Goal: Information Seeking & Learning: Learn about a topic

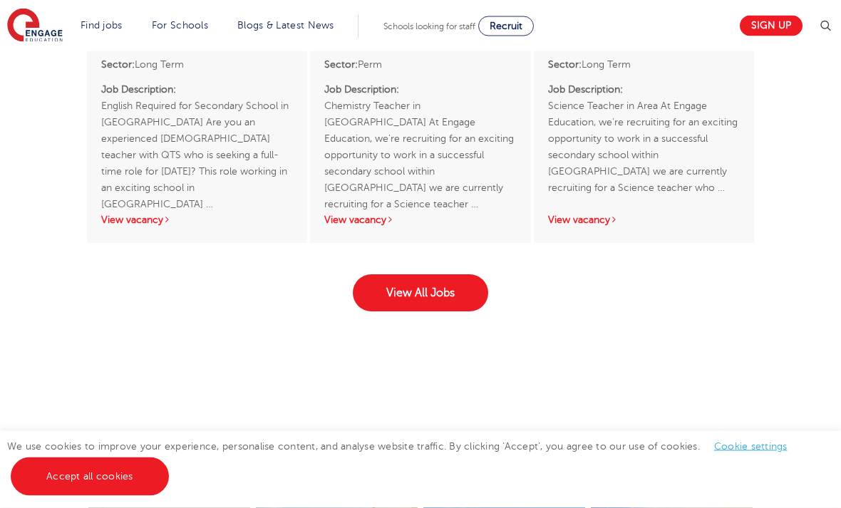
scroll to position [2736, 0]
click at [428, 311] on link "View All Jobs" at bounding box center [420, 292] width 135 height 37
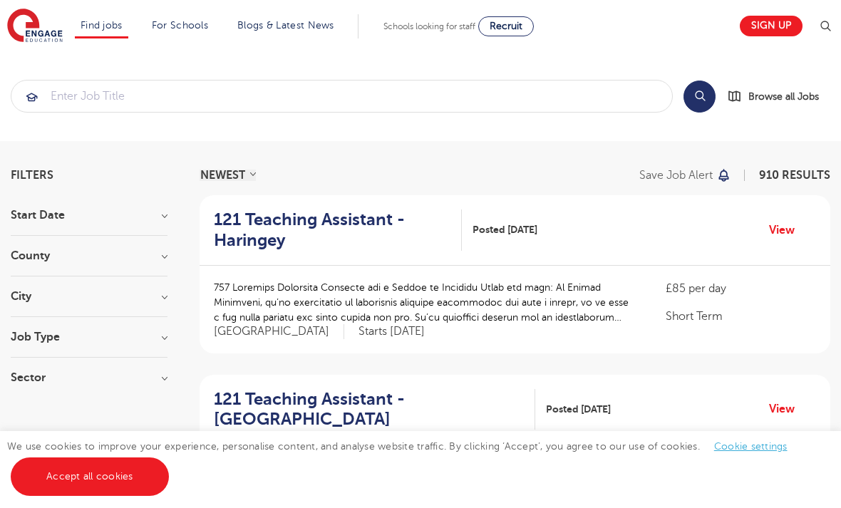
click at [165, 252] on h3 "County" at bounding box center [89, 255] width 157 height 11
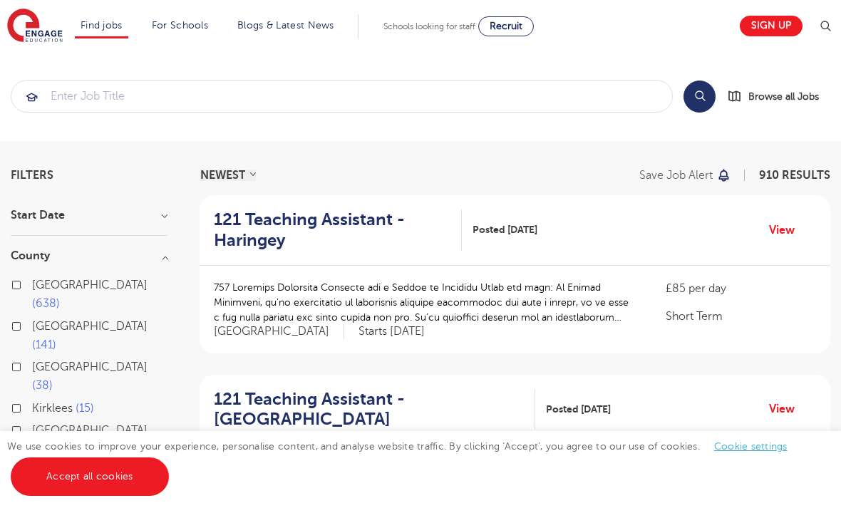
click at [32, 421] on label "East Sussex 13" at bounding box center [99, 440] width 135 height 38
click at [32, 424] on input "East Sussex 13" at bounding box center [36, 428] width 9 height 9
checkbox input "true"
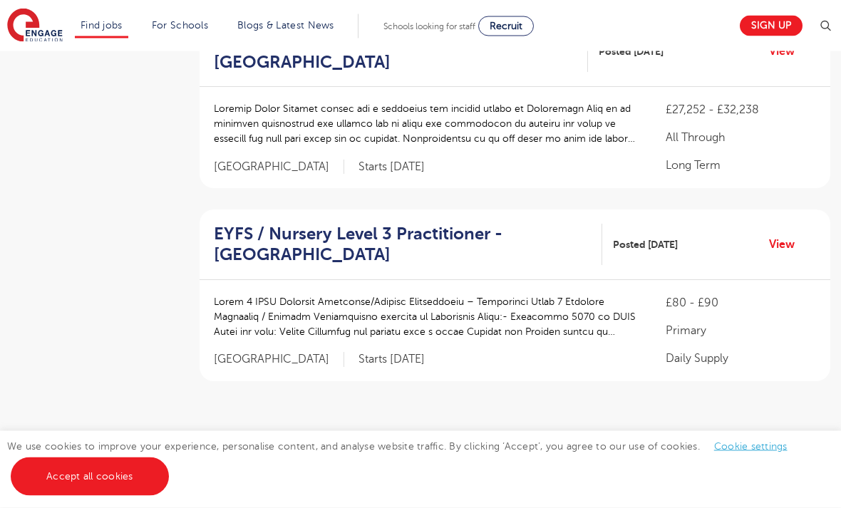
scroll to position [1721, 0]
click at [525, 444] on link "2" at bounding box center [527, 450] width 6 height 13
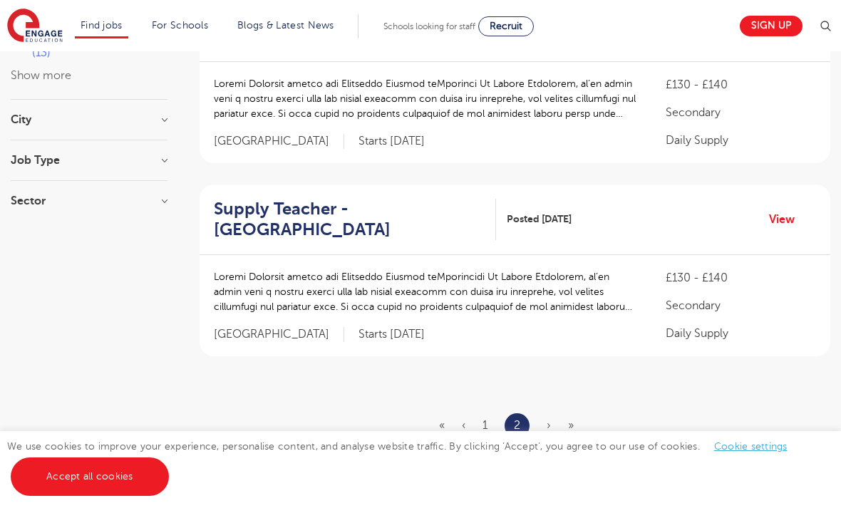
scroll to position [401, 0]
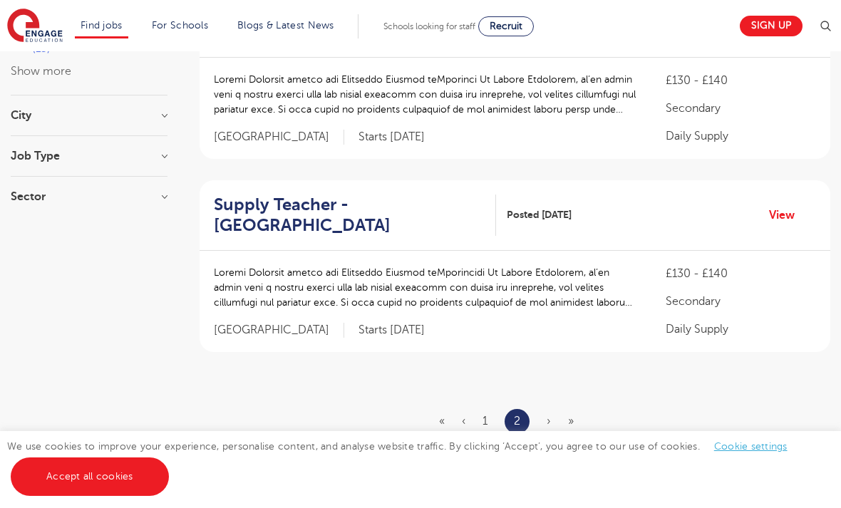
click at [487, 415] on link "1" at bounding box center [484, 421] width 5 height 13
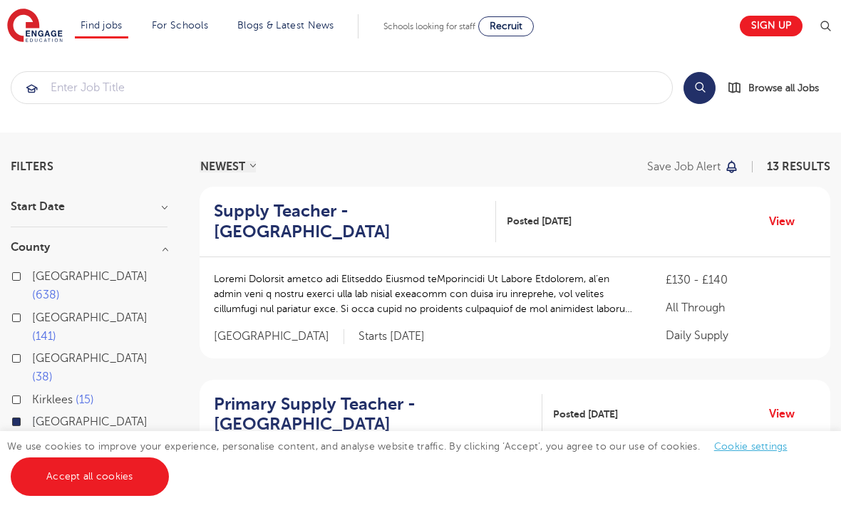
scroll to position [10, 0]
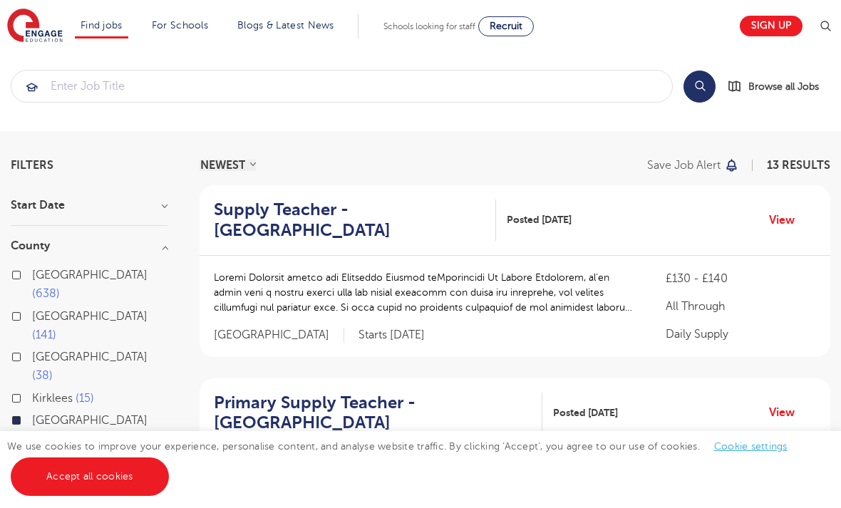
click at [778, 225] on link "View" at bounding box center [787, 220] width 36 height 19
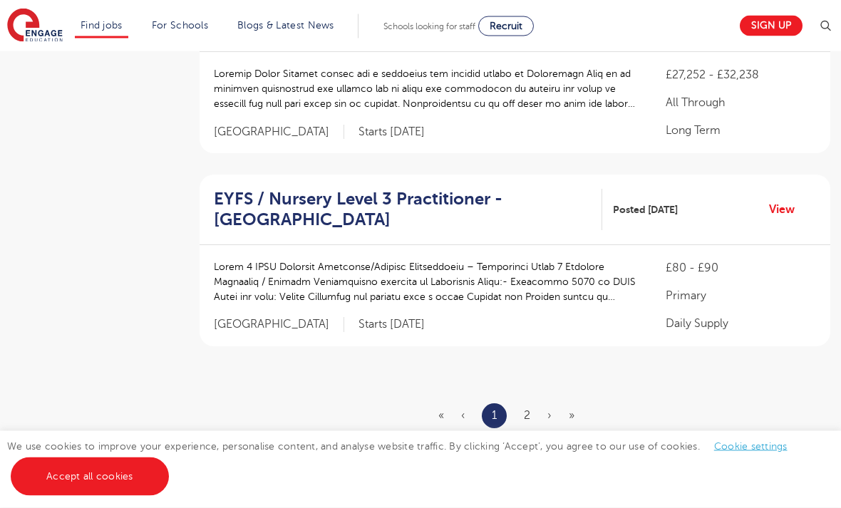
scroll to position [1765, 0]
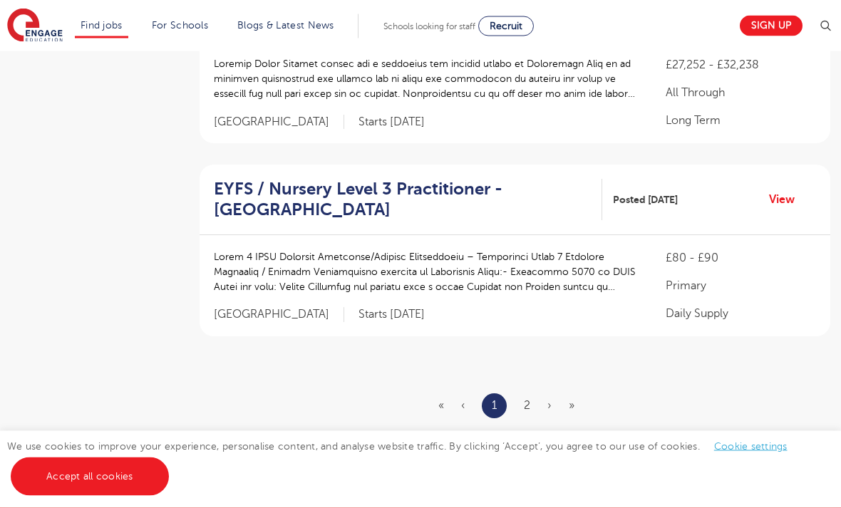
click at [530, 400] on link "2" at bounding box center [527, 406] width 6 height 13
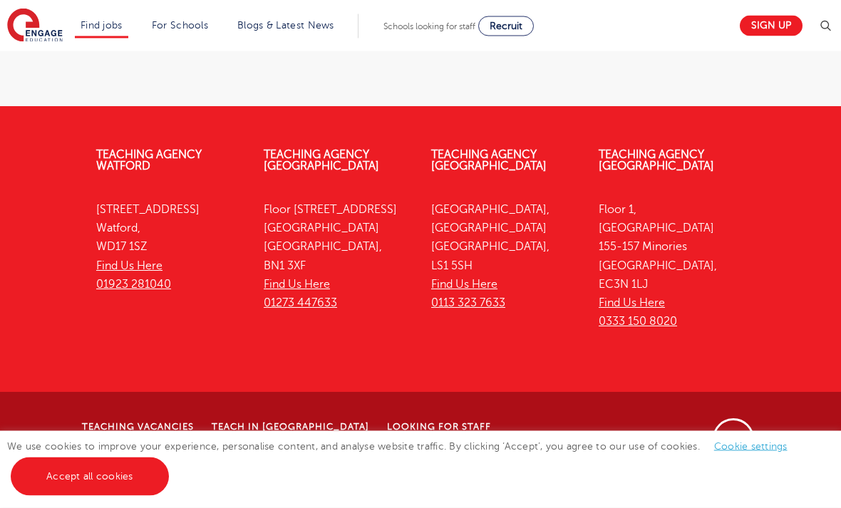
scroll to position [0, 0]
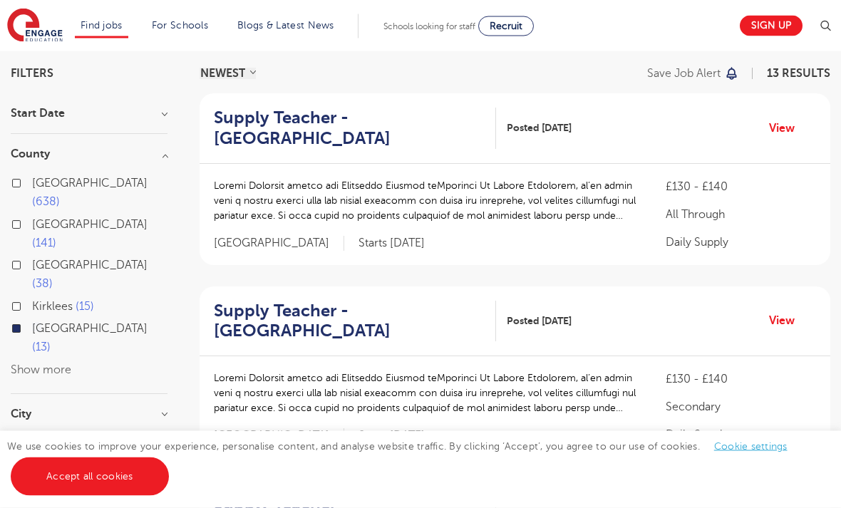
scroll to position [108, 0]
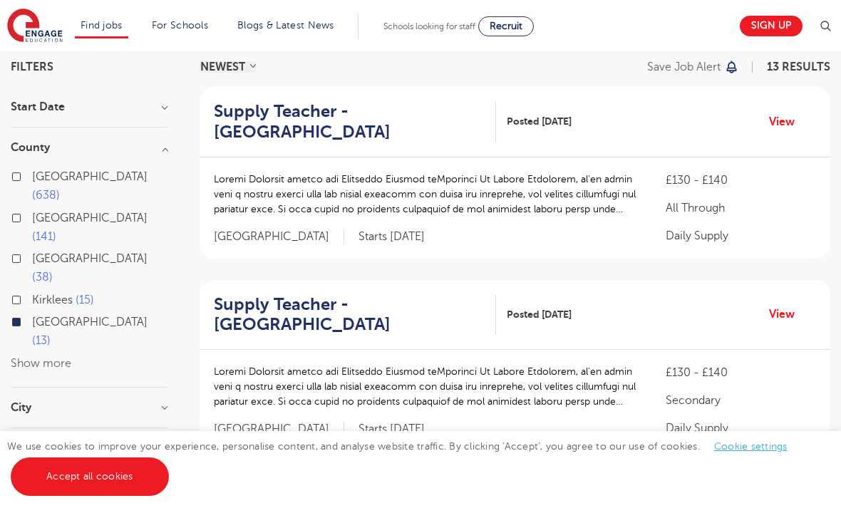
click at [784, 312] on link "View" at bounding box center [787, 314] width 36 height 19
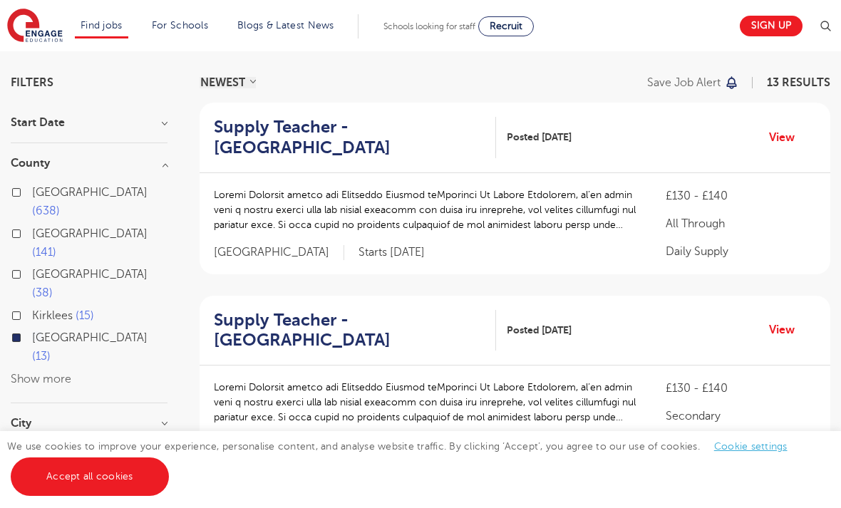
scroll to position [0, 0]
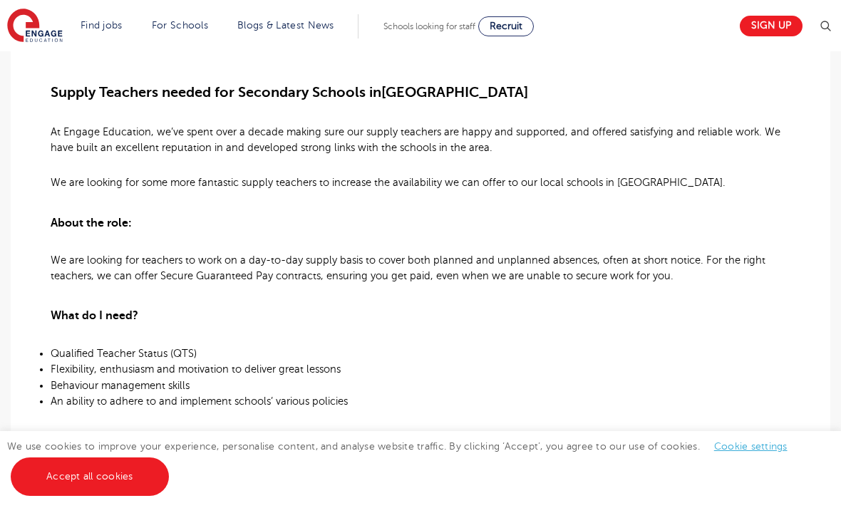
scroll to position [367, 0]
